Goal: Transaction & Acquisition: Register for event/course

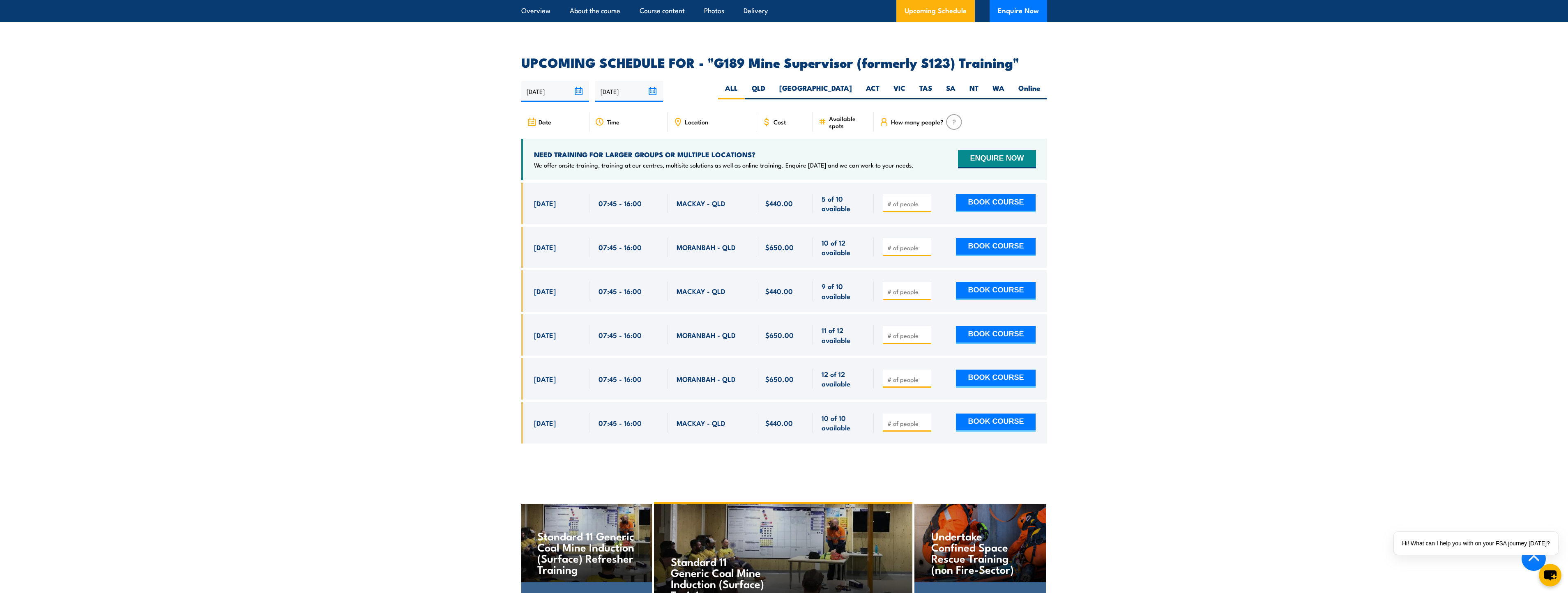
click at [1031, 112] on div "How many people?" at bounding box center [960, 122] width 173 height 20
click at [553, 240] on div "21 Oct, 2025" at bounding box center [557, 247] width 46 height 19
click at [1003, 238] on button "BOOK COURSE" at bounding box center [995, 247] width 80 height 18
type input "1"
click at [925, 243] on input "1" at bounding box center [907, 247] width 41 height 8
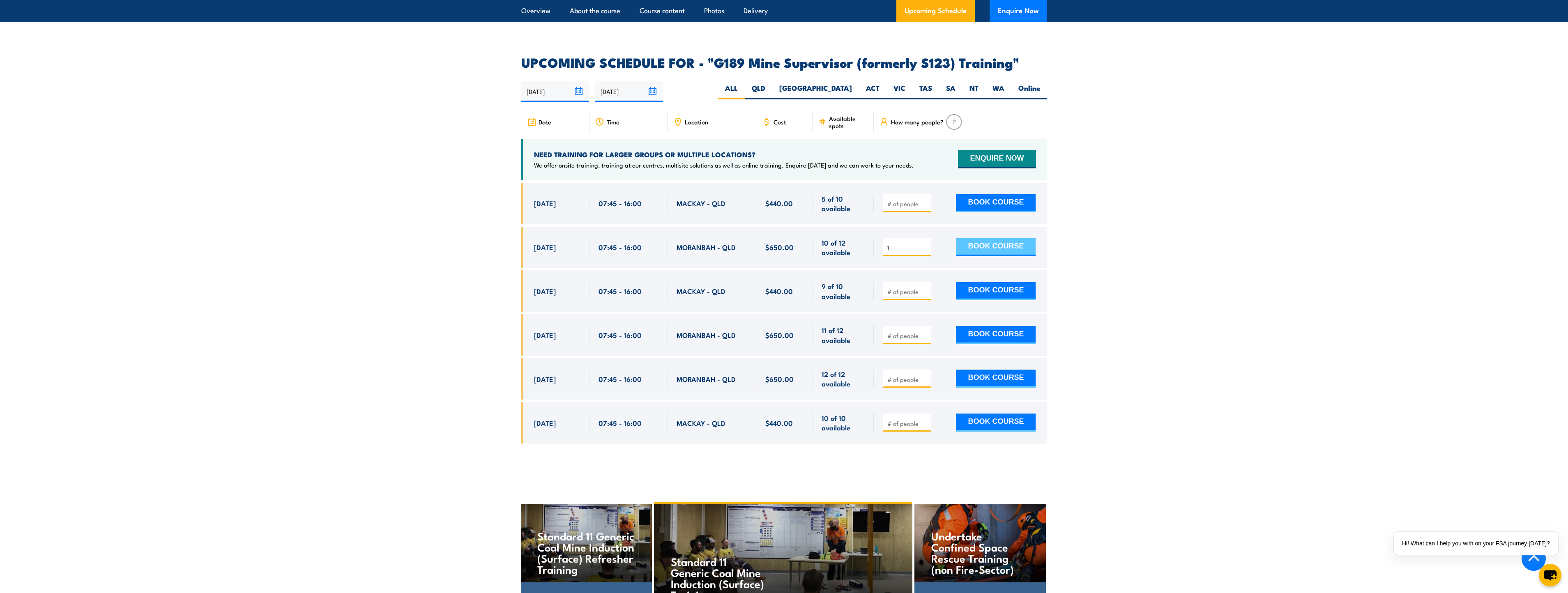
click at [991, 238] on button "BOOK COURSE" at bounding box center [995, 247] width 80 height 18
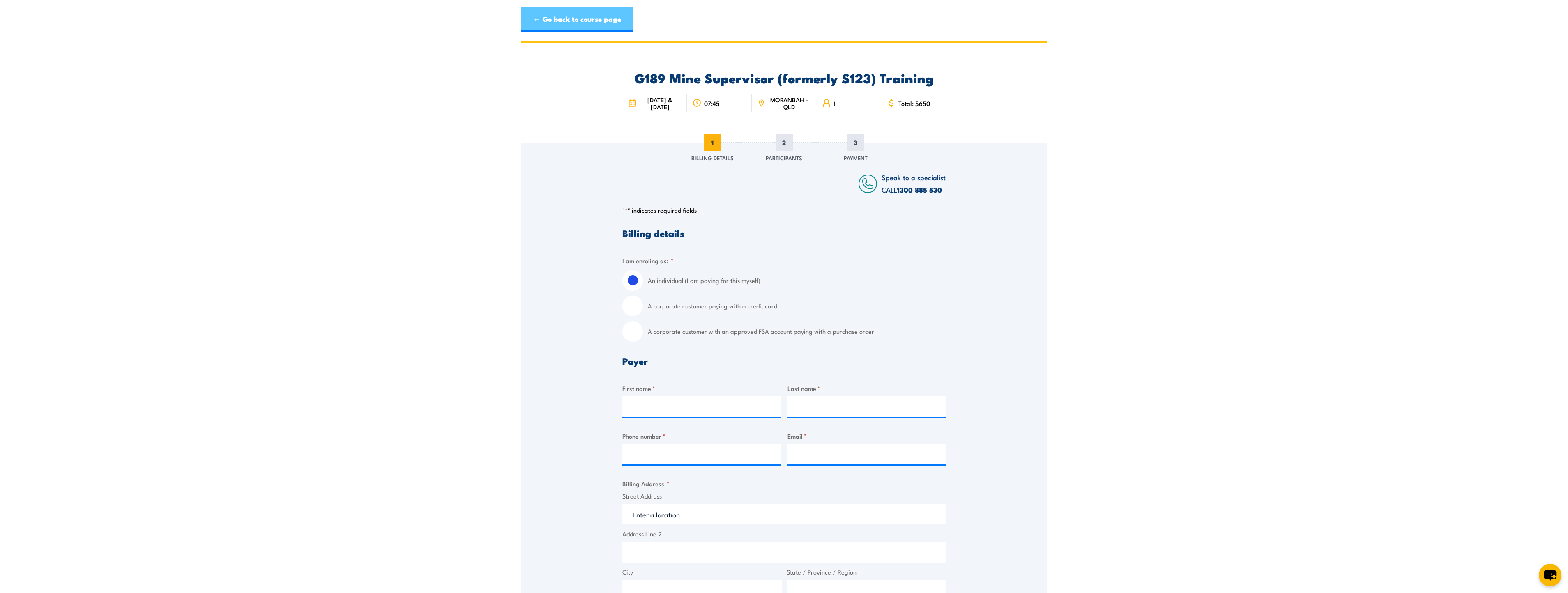
click at [568, 22] on link "← Go back to course page" at bounding box center [576, 20] width 111 height 25
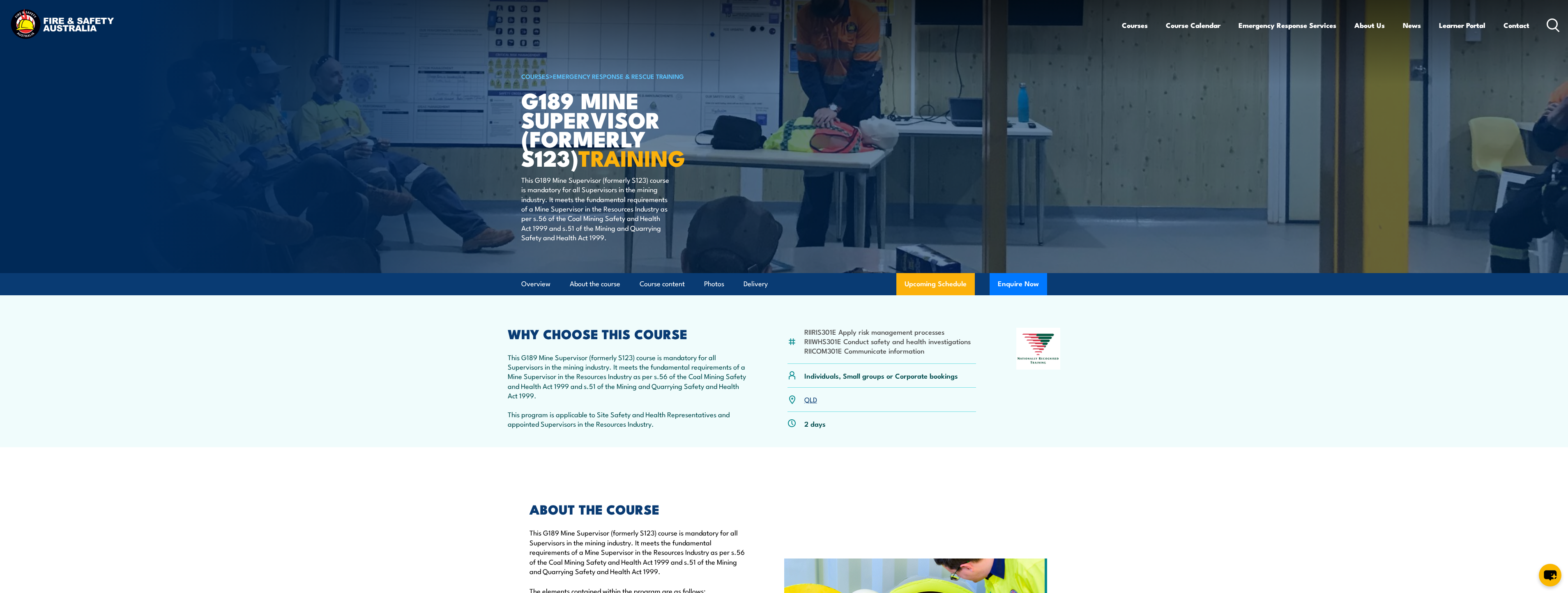
scroll to position [82, 0]
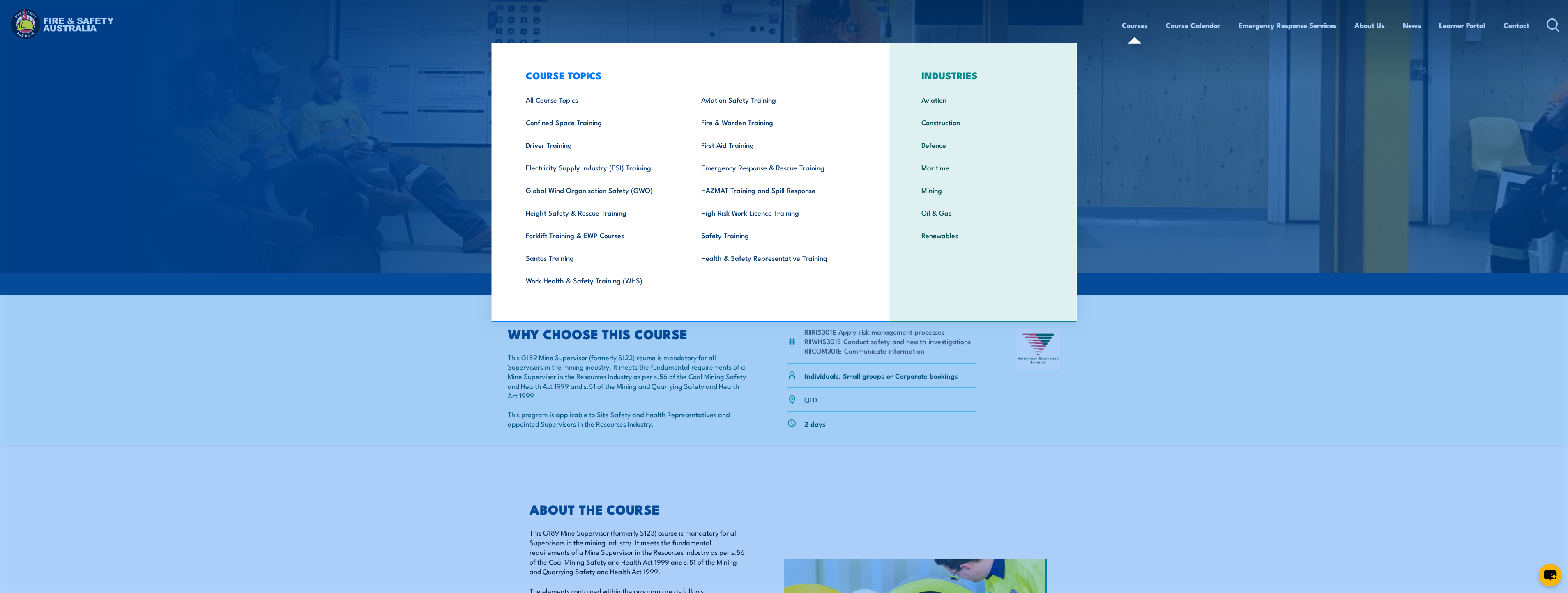
click at [1134, 25] on link "Courses" at bounding box center [1134, 25] width 26 height 22
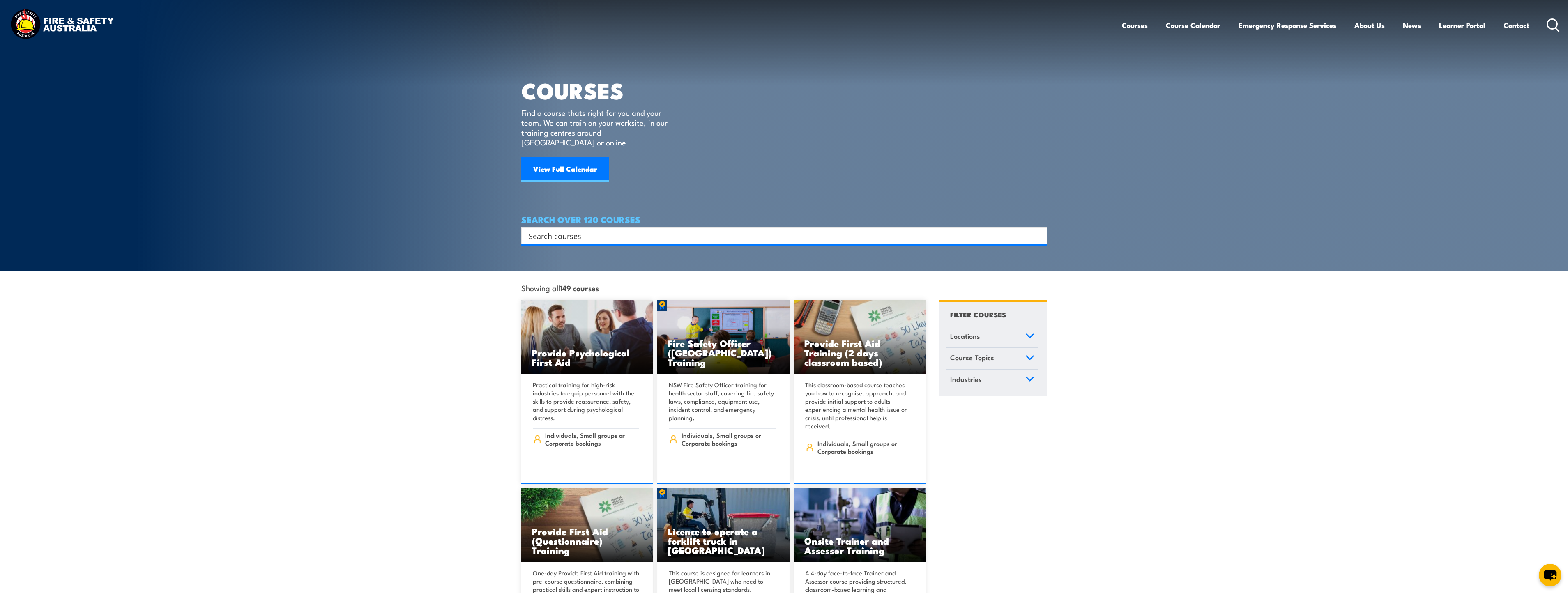
click at [594, 230] on input "Search input" at bounding box center [779, 236] width 500 height 12
type input "g2"
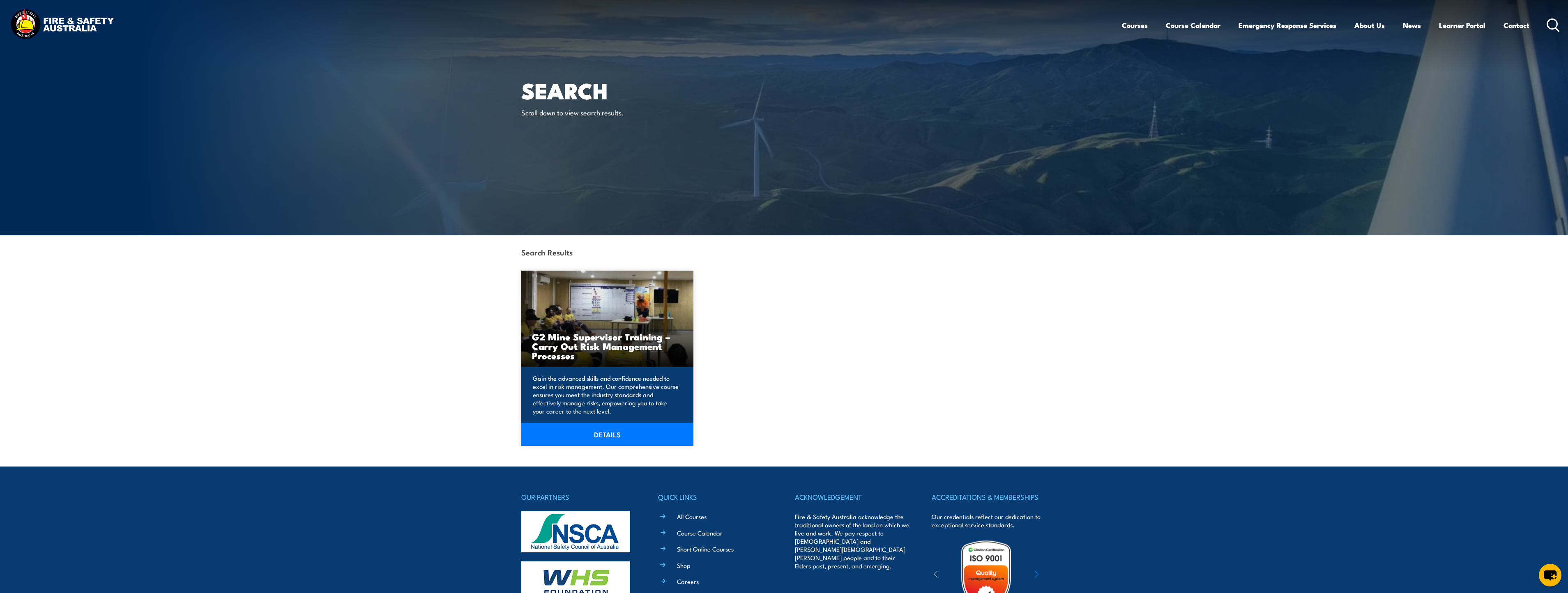
click at [604, 432] on link "DETAILS" at bounding box center [607, 434] width 172 height 23
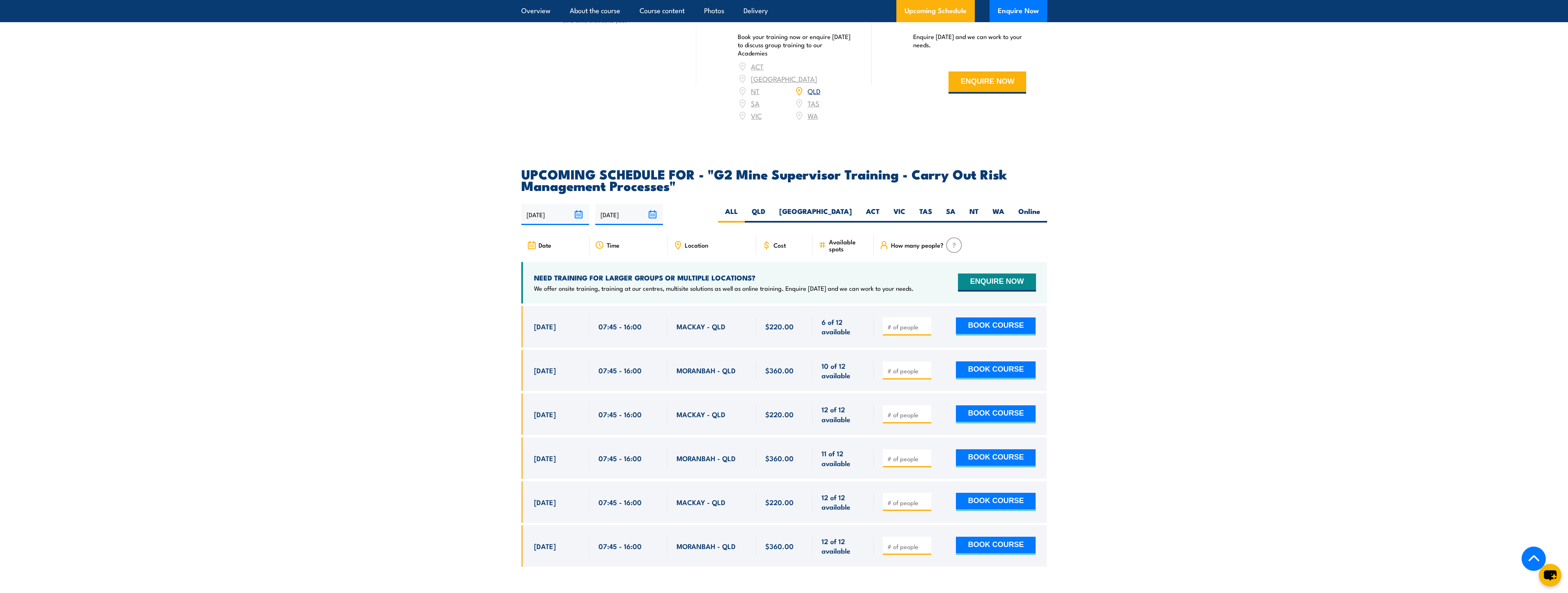
scroll to position [1396, 0]
